Goal: Task Accomplishment & Management: Complete application form

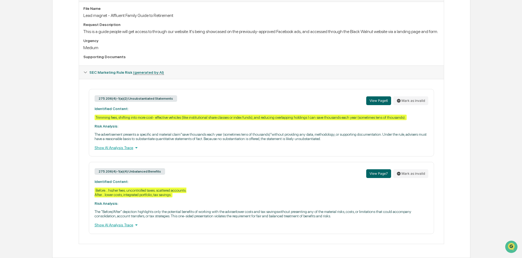
scroll to position [162, 0]
click at [110, 146] on div "Show AI Analysis Trace" at bounding box center [262, 148] width 334 height 6
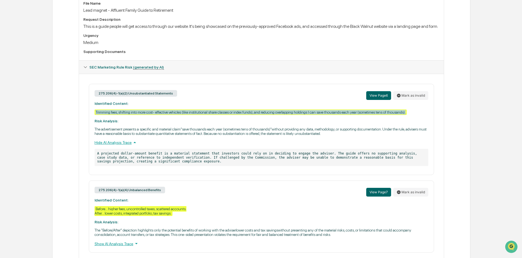
drag, startPoint x: 409, startPoint y: 118, endPoint x: 93, endPoint y: 118, distance: 316.0
click at [93, 118] on div "275.206(4)-1(a)(2) Unsubstantiated Statements View Page 6 Mark as invalid Ident…" at bounding box center [261, 129] width 345 height 91
copy div "Trimming fees, shifting into more cost- effective vehicles (like institutional …"
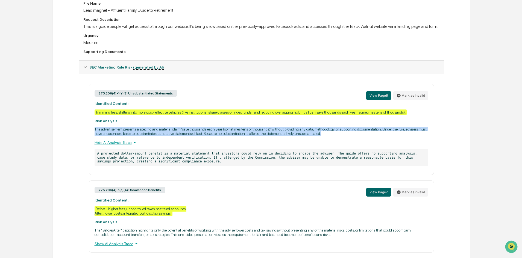
drag, startPoint x: 316, startPoint y: 138, endPoint x: 95, endPoint y: 136, distance: 221.4
click at [95, 136] on p "The advertisement presents a specific and material claim"save thousands each ye…" at bounding box center [262, 131] width 334 height 9
copy p "The advertisement presents a specific and material claim"save thousands each ye…"
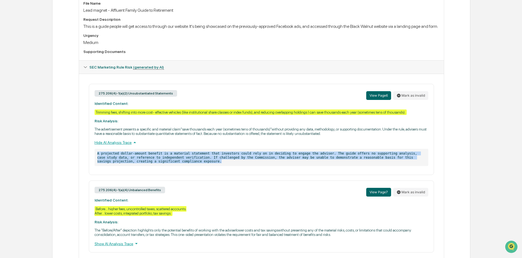
drag, startPoint x: 122, startPoint y: 163, endPoint x: 95, endPoint y: 159, distance: 27.6
click at [95, 159] on p "A projected dollar-amount benefit is a material statement that investors could …" at bounding box center [262, 157] width 334 height 17
copy p "A projected dollar-amount benefit is a material statement that investors could …"
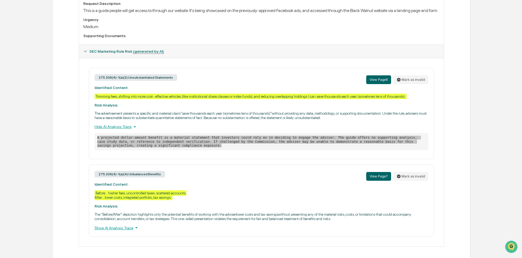
scroll to position [186, 0]
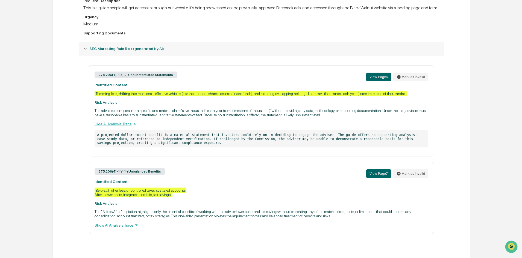
click at [211, 213] on p "The "Before/After" depiction highlights only the potential benefits of working …" at bounding box center [262, 214] width 334 height 9
click at [113, 227] on div "Show AI Analysis Trace" at bounding box center [262, 225] width 334 height 6
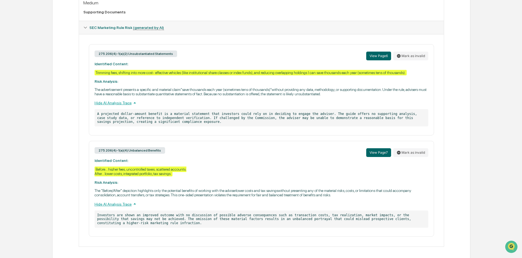
scroll to position [209, 0]
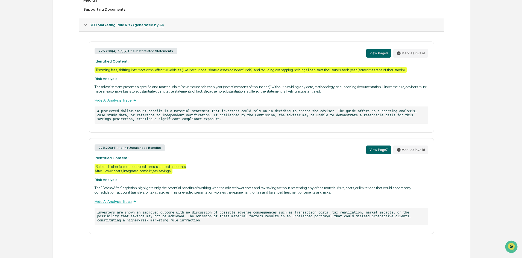
click at [174, 172] on div "Before... higher fees, uncontrolled taxes, scattered accounts. After... lower c…" at bounding box center [141, 169] width 92 height 10
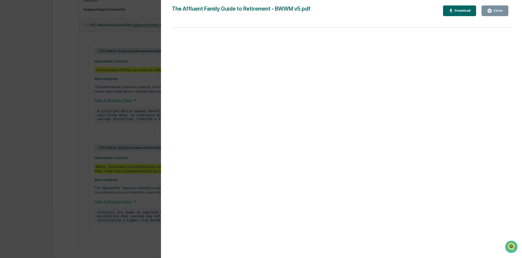
click at [502, 10] on div "Close" at bounding box center [497, 11] width 11 height 4
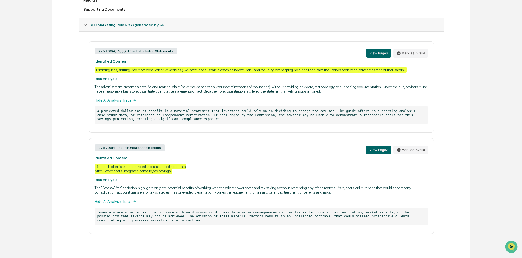
click at [177, 172] on div "275.206(4)-1(a)(4) Unbalanced Benefits View Page 7 Mark as invalid Identified C…" at bounding box center [261, 186] width 345 height 96
drag, startPoint x: 167, startPoint y: 171, endPoint x: 96, endPoint y: 166, distance: 71.0
click at [96, 166] on div "275.206(4)-1(a)(4) Unbalanced Benefits View Page 7 Mark as invalid Identified C…" at bounding box center [261, 186] width 345 height 96
copy div "Before... higher fees, uncontrolled taxes, scattered accounts. After... lower c…"
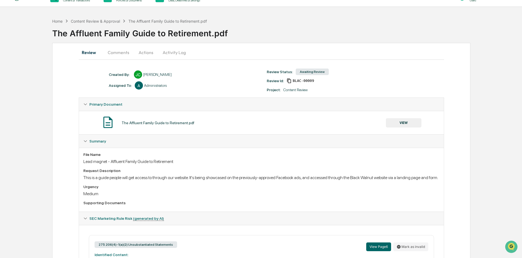
scroll to position [0, 0]
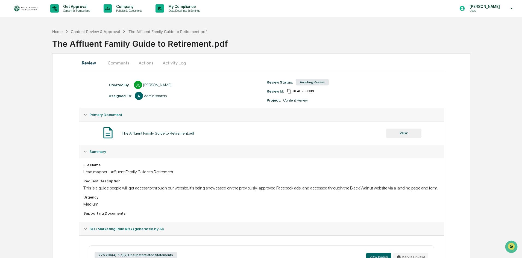
click at [142, 62] on button "Actions" at bounding box center [146, 62] width 25 height 13
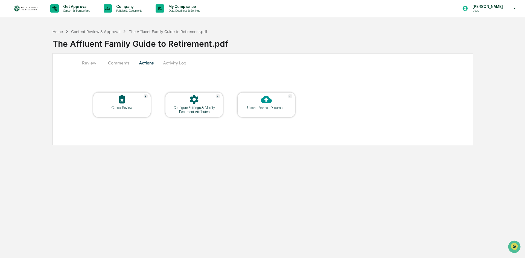
click at [270, 102] on icon at bounding box center [266, 99] width 11 height 7
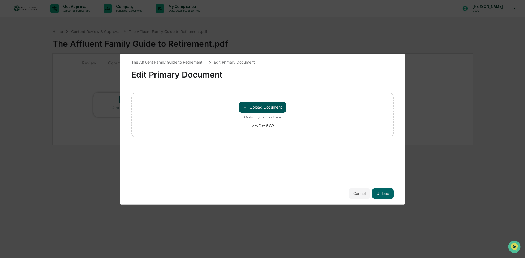
click at [272, 107] on button "＋ Upload Document" at bounding box center [263, 107] width 48 height 11
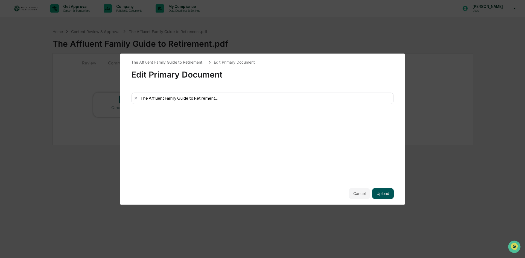
click at [380, 194] on button "Upload" at bounding box center [383, 193] width 22 height 11
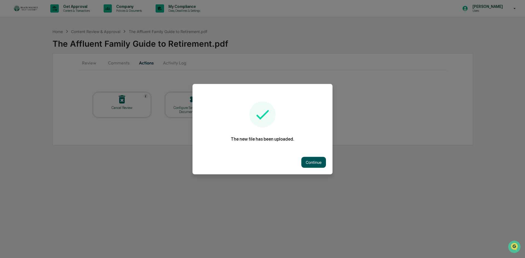
click at [317, 162] on button "Continue" at bounding box center [313, 162] width 25 height 11
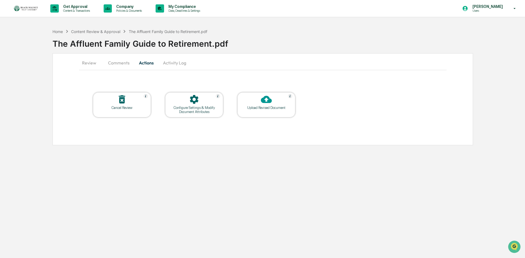
click at [115, 64] on button "Comments" at bounding box center [119, 62] width 30 height 13
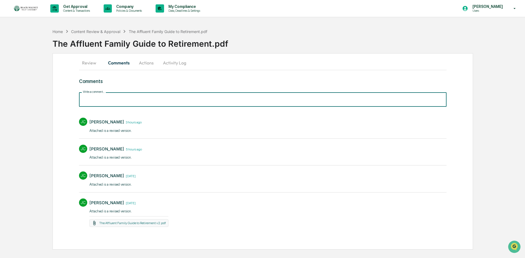
click at [157, 103] on input "Write a comment..." at bounding box center [262, 99] width 367 height 14
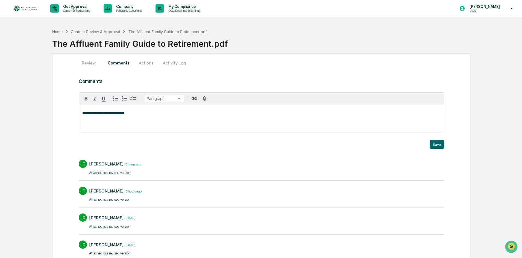
click at [445, 144] on div "**********" at bounding box center [261, 172] width 418 height 239
click at [440, 144] on button "Save" at bounding box center [437, 144] width 14 height 9
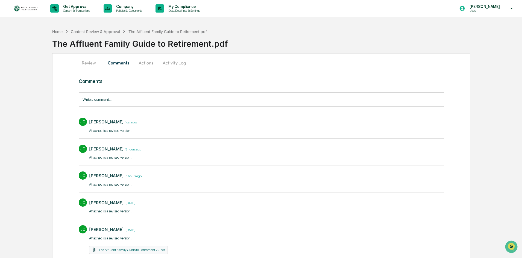
click at [90, 64] on button "Review" at bounding box center [91, 62] width 25 height 13
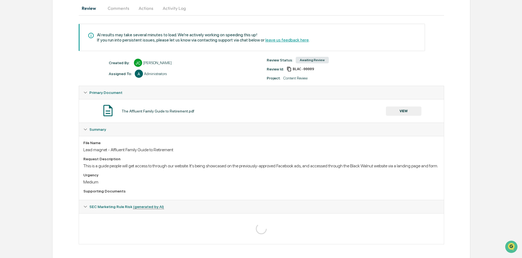
scroll to position [60, 0]
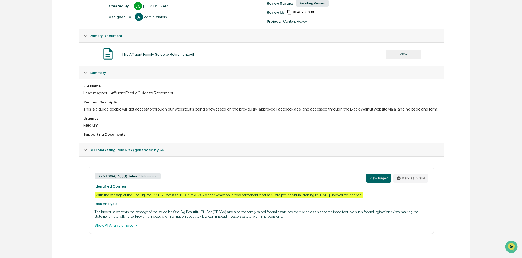
scroll to position [84, 0]
click at [414, 180] on button "Mark as invalid" at bounding box center [410, 178] width 35 height 9
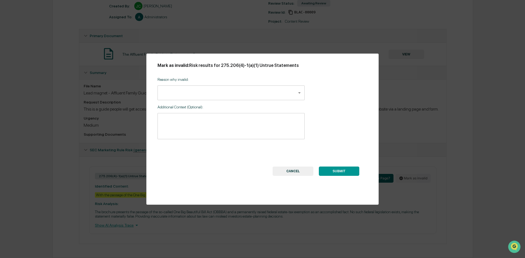
click at [229, 92] on body "Get Approval Content & Transactions Company Policies & Documents My Compliance …" at bounding box center [262, 89] width 525 height 337
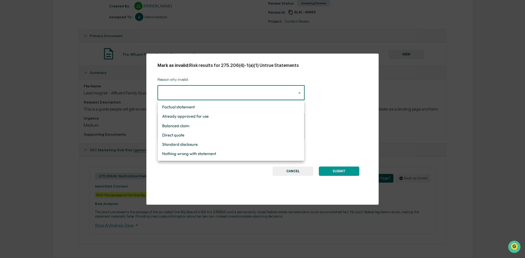
click at [198, 105] on li "Factual statement" at bounding box center [231, 107] width 146 height 9
type input "**********"
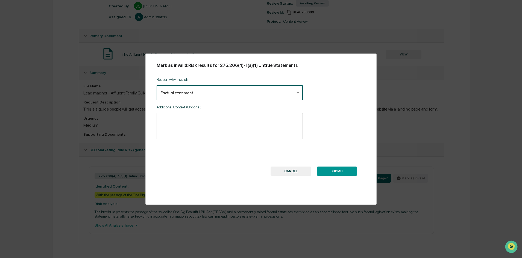
click at [248, 131] on textarea at bounding box center [229, 126] width 139 height 17
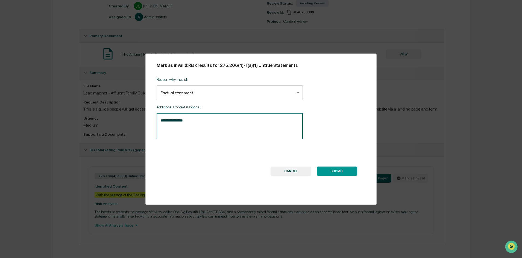
type textarea "**********"
click at [335, 171] on button "SUBMIT" at bounding box center [337, 171] width 40 height 9
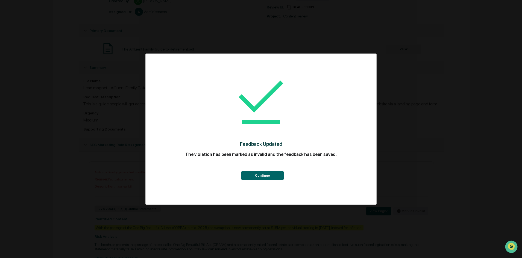
click at [267, 175] on button "Continue" at bounding box center [262, 175] width 42 height 9
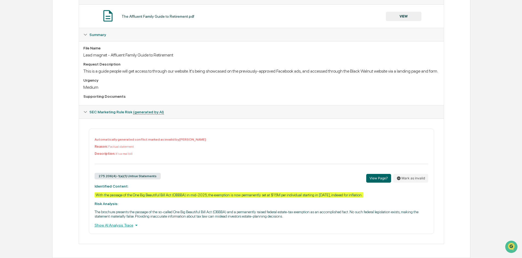
scroll to position [122, 0]
click at [109, 226] on div "Show AI Analysis Trace" at bounding box center [262, 226] width 334 height 6
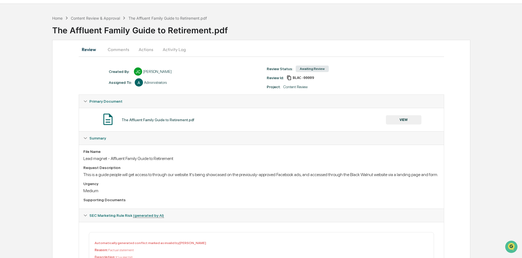
scroll to position [0, 0]
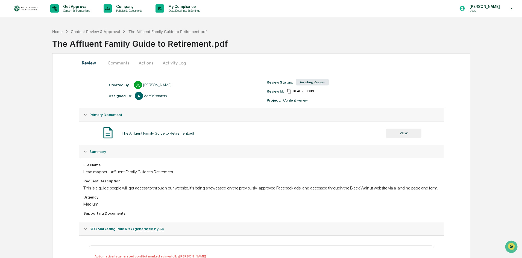
click at [145, 62] on button "Actions" at bounding box center [146, 62] width 25 height 13
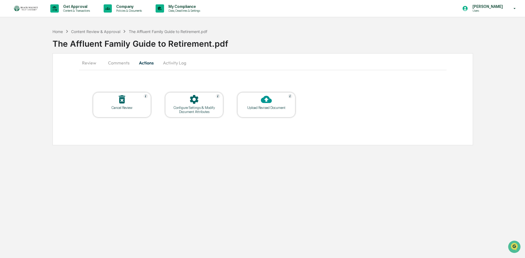
click at [175, 62] on button "Activity Log" at bounding box center [175, 62] width 32 height 13
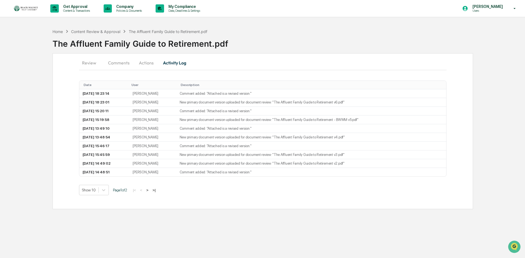
click at [120, 62] on button "Comments" at bounding box center [119, 62] width 30 height 13
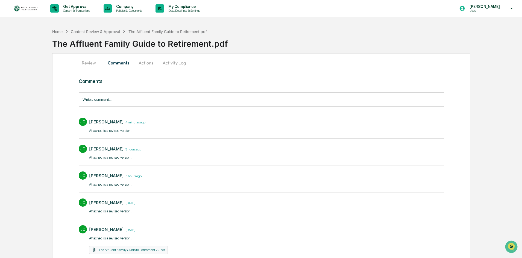
click at [85, 62] on button "Review" at bounding box center [91, 62] width 25 height 13
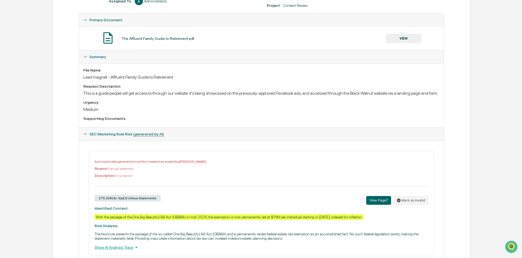
scroll to position [122, 0]
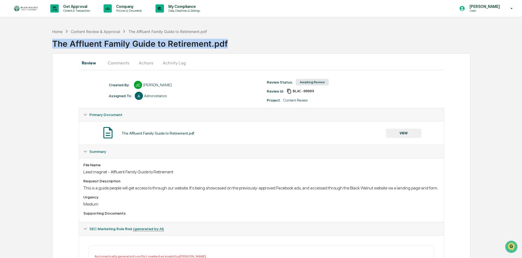
drag, startPoint x: 228, startPoint y: 42, endPoint x: 52, endPoint y: 42, distance: 176.3
click at [52, 42] on div "Home Content Review & Approval The Affluent Family Guide to Retirement.pdf The …" at bounding box center [261, 200] width 522 height 349
copy div "The Affluent Family Guide to Retirement.pdf"
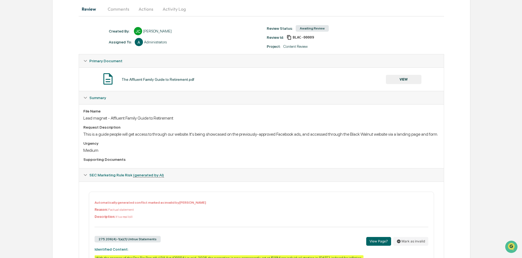
scroll to position [122, 0]
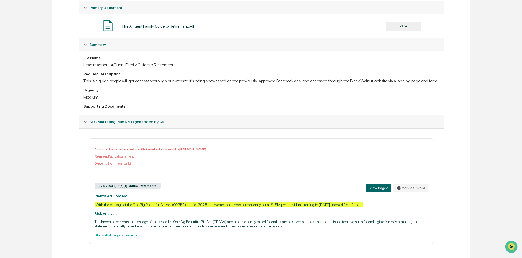
scroll to position [122, 0]
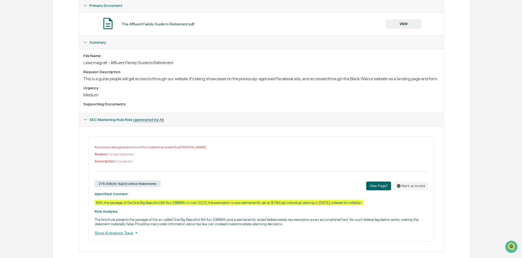
scroll to position [122, 0]
